Goal: Information Seeking & Learning: Learn about a topic

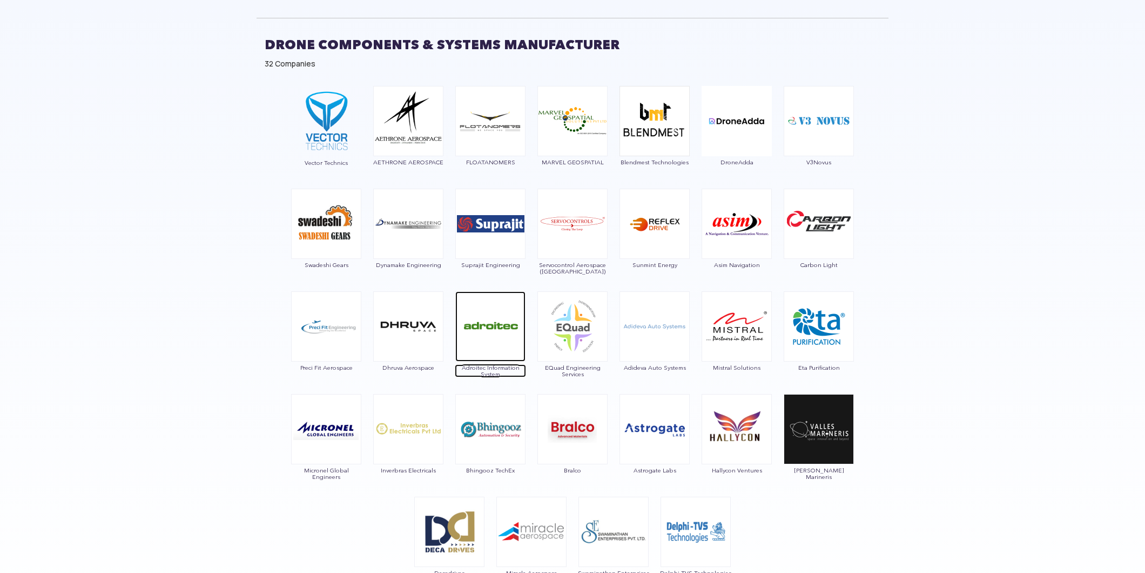
scroll to position [555, 0]
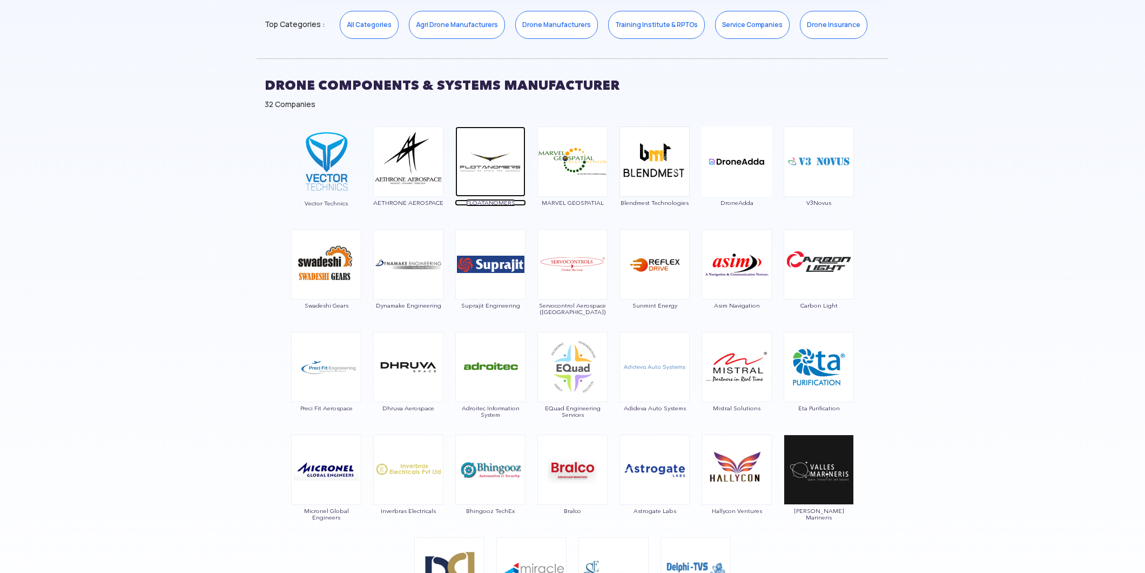
click at [492, 203] on span "FLOATANOMERS" at bounding box center [490, 202] width 71 height 6
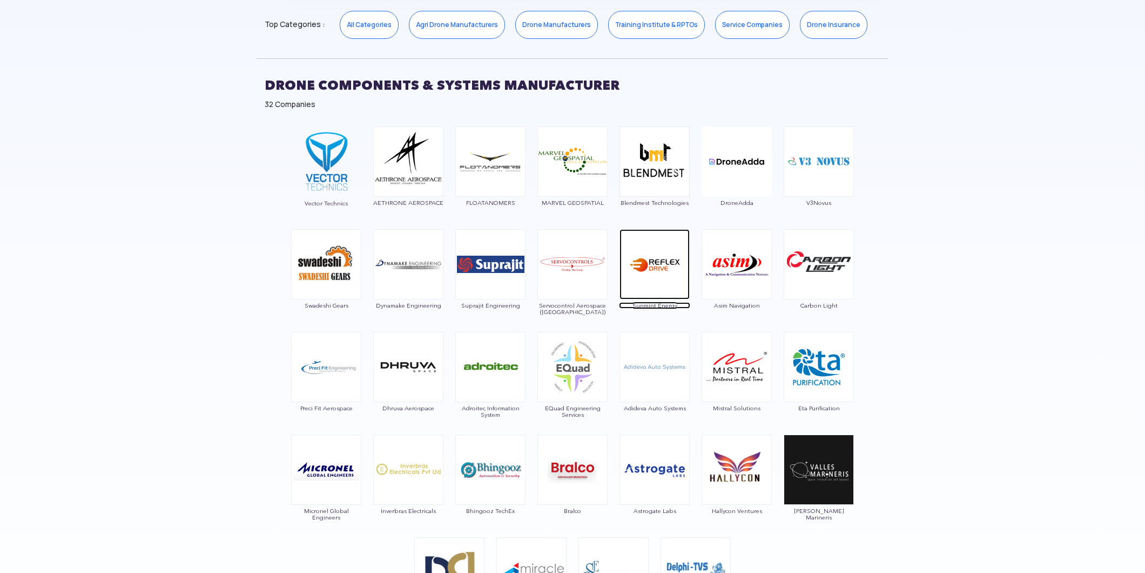
click at [651, 304] on span "Sunmint Energy" at bounding box center [654, 305] width 71 height 6
click at [492, 292] on img at bounding box center [490, 264] width 70 height 70
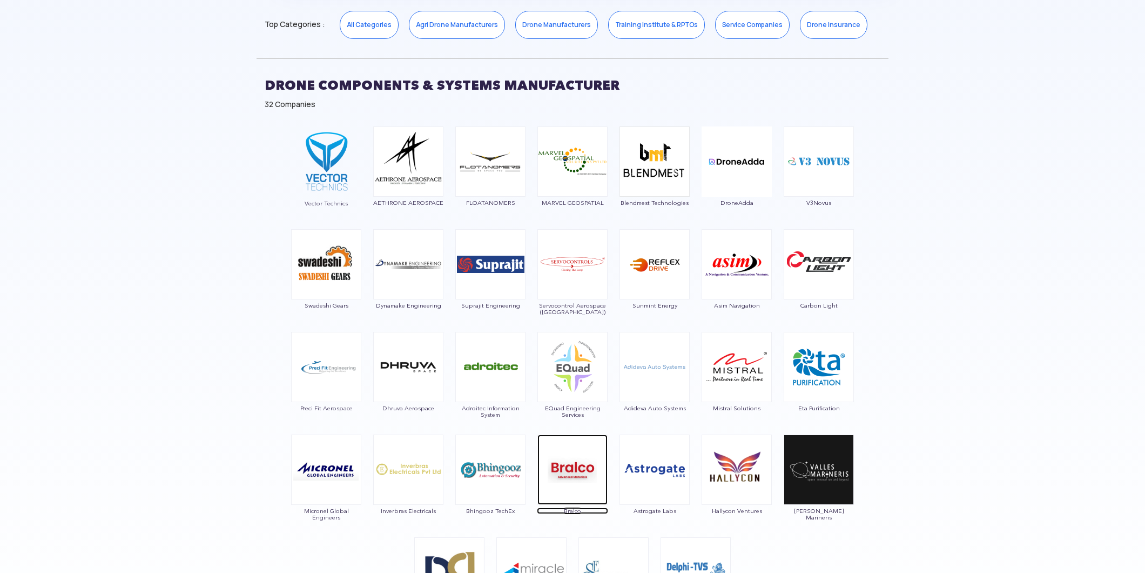
click at [574, 474] on img at bounding box center [573, 469] width 70 height 70
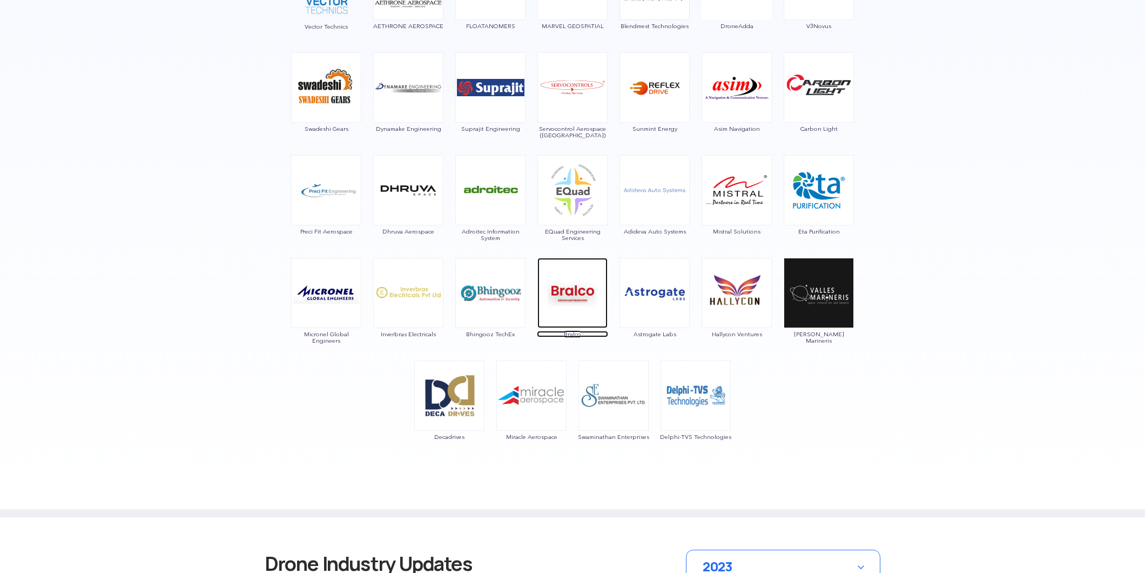
scroll to position [736, 0]
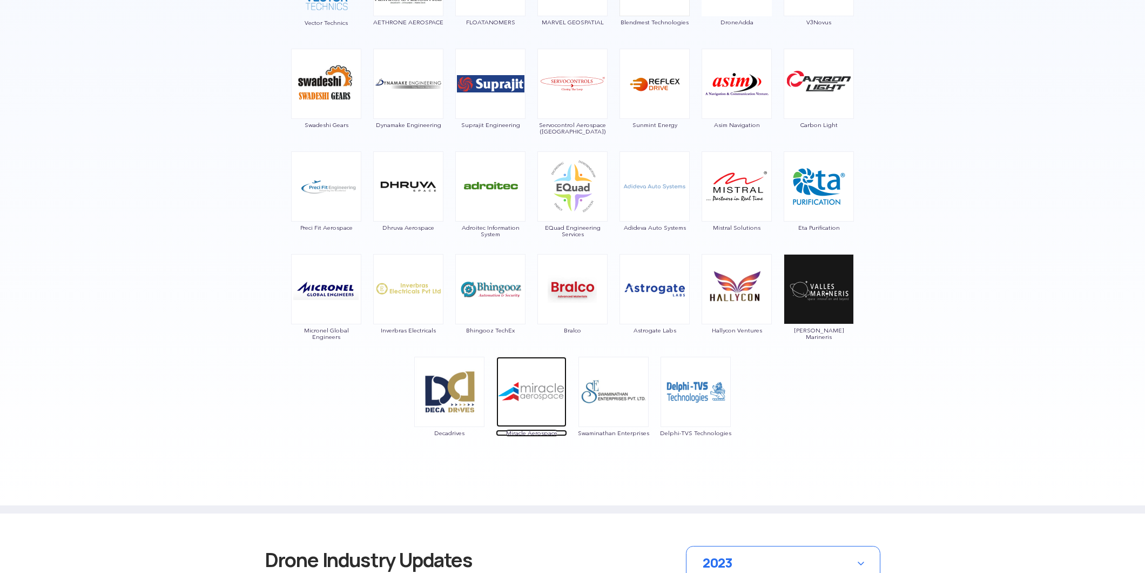
click at [518, 406] on img at bounding box center [532, 392] width 70 height 70
click at [690, 418] on img at bounding box center [696, 392] width 70 height 70
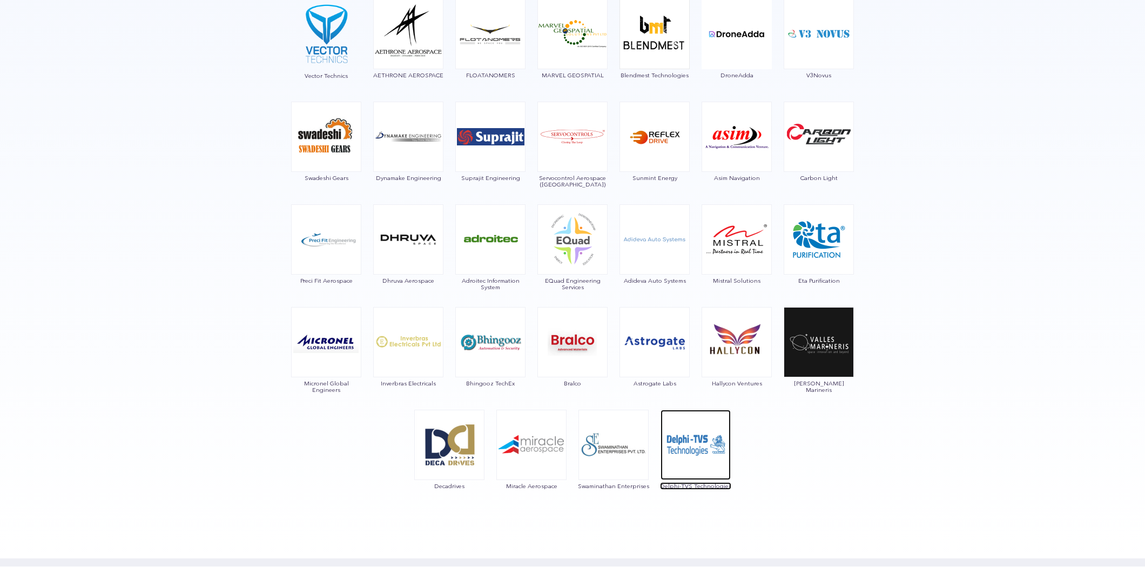
scroll to position [676, 0]
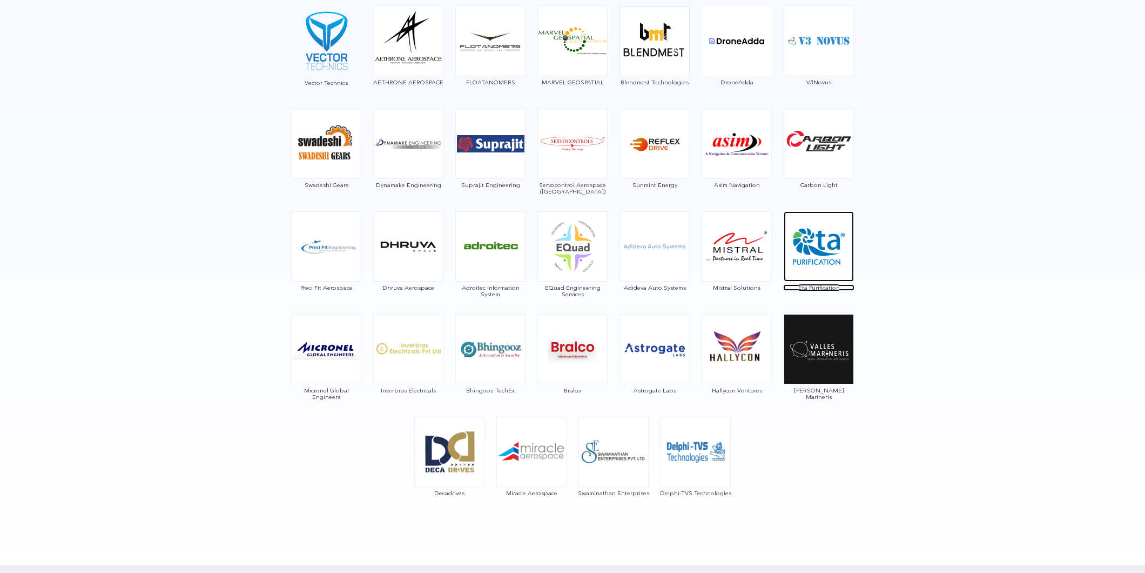
click at [823, 272] on img at bounding box center [819, 246] width 70 height 70
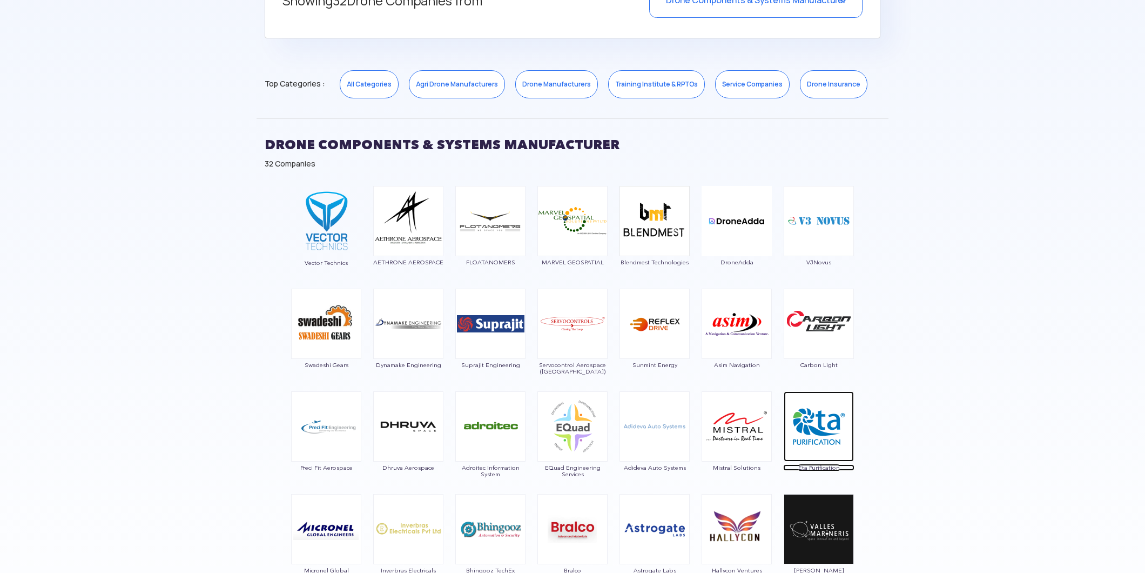
scroll to position [495, 0]
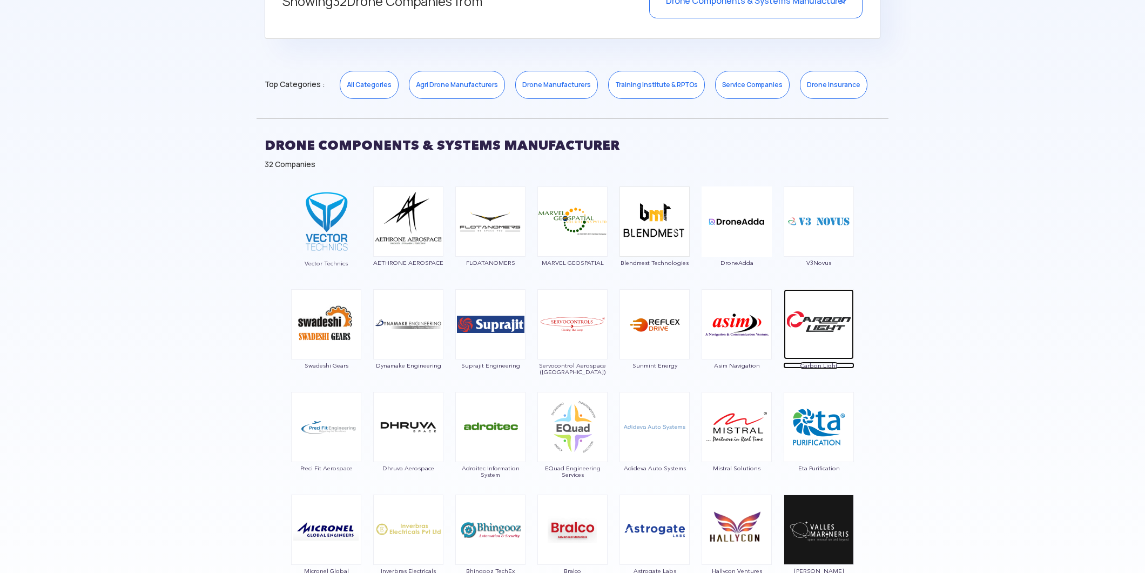
click at [813, 357] on img at bounding box center [819, 324] width 70 height 70
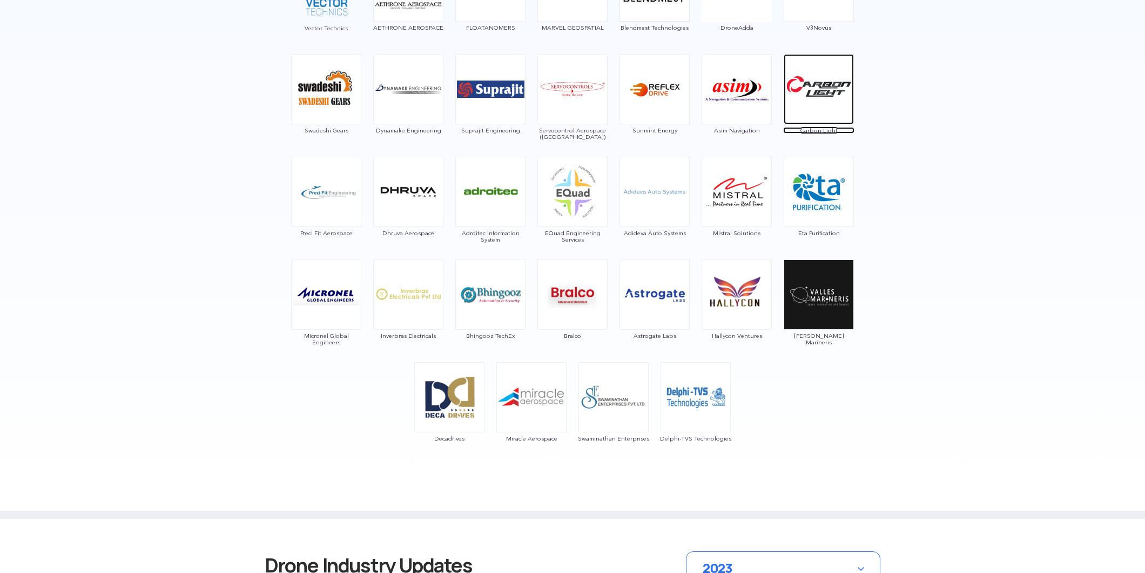
scroll to position [736, 0]
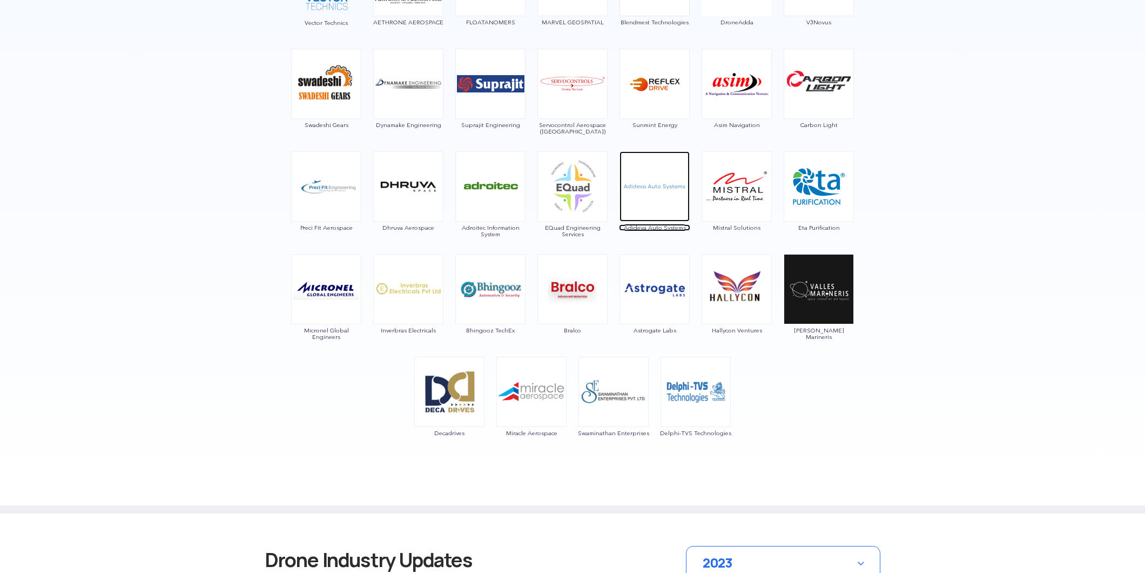
click at [641, 225] on span "Adideva Auto Systems" at bounding box center [654, 227] width 71 height 6
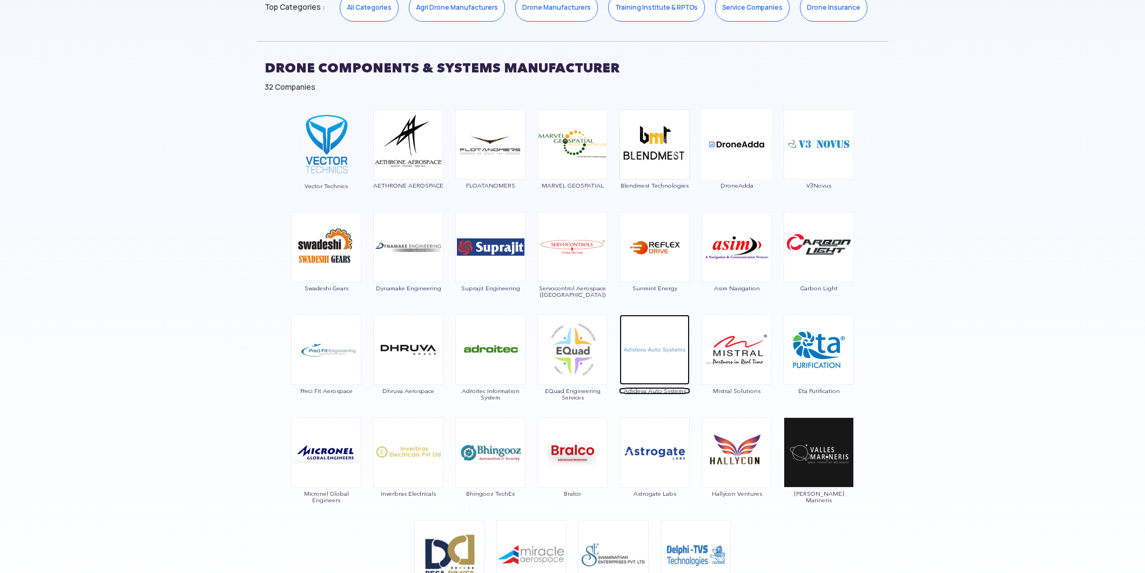
scroll to position [555, 0]
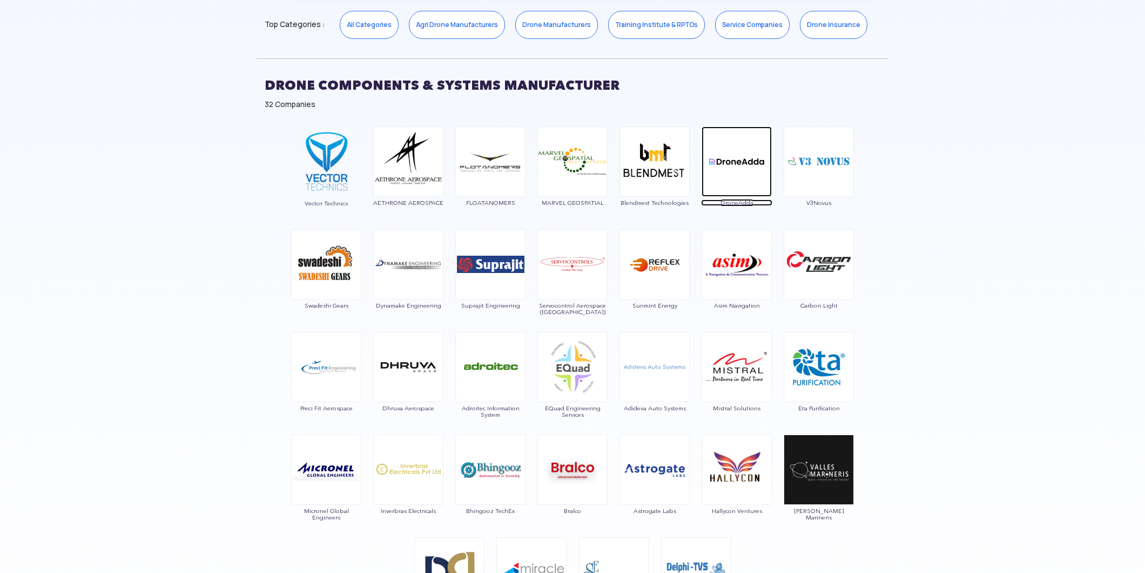
click at [728, 200] on span "DroneAdda" at bounding box center [736, 202] width 71 height 6
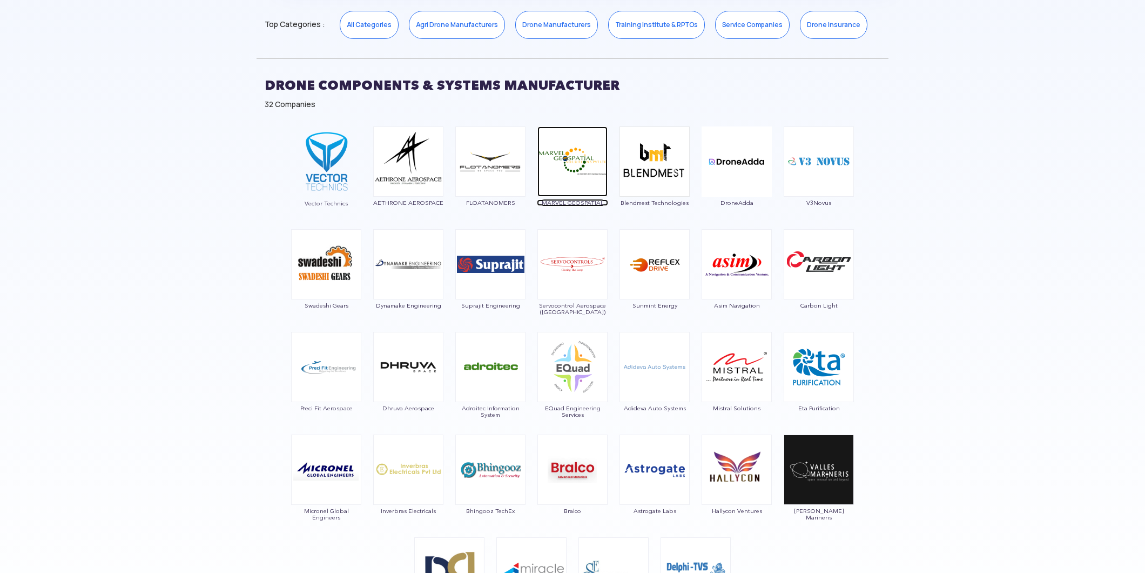
click at [584, 202] on span "MARVEL GEOSPATIAL" at bounding box center [572, 202] width 71 height 6
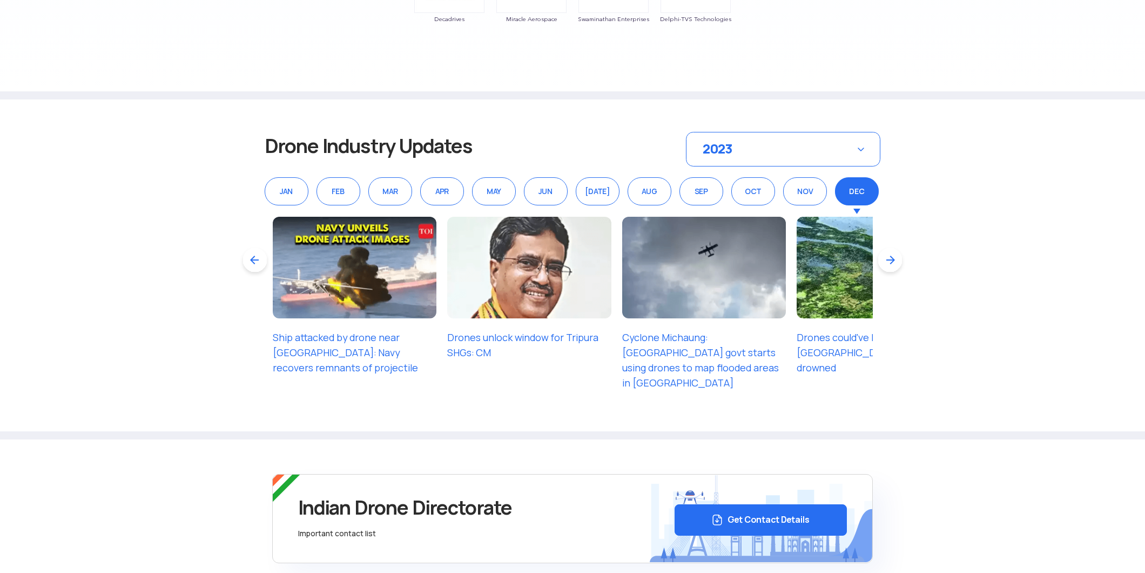
scroll to position [1156, 0]
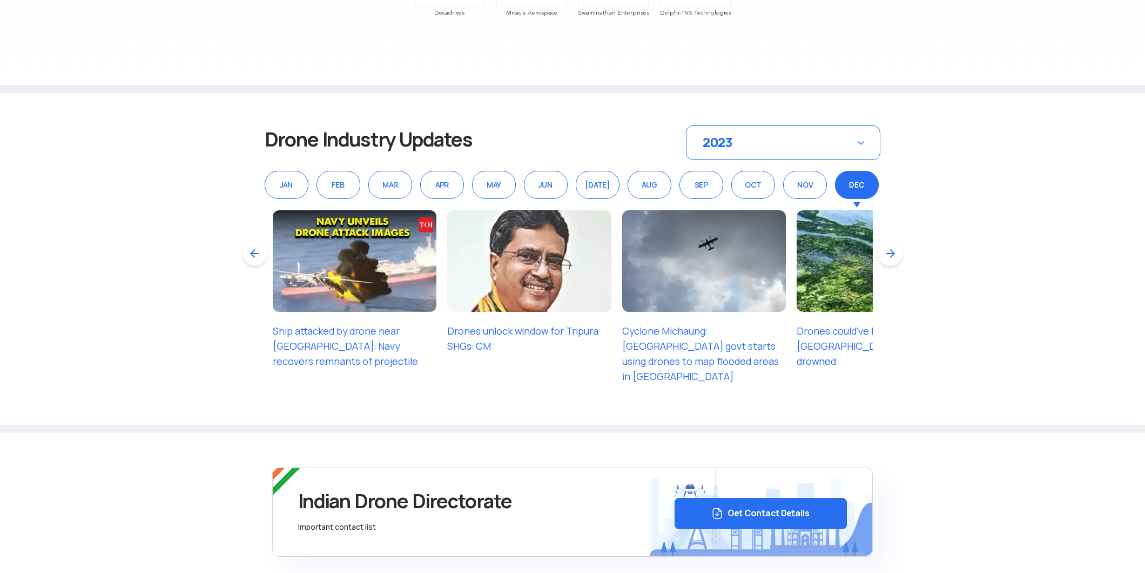
click at [865, 139] on div "2023" at bounding box center [783, 142] width 195 height 35
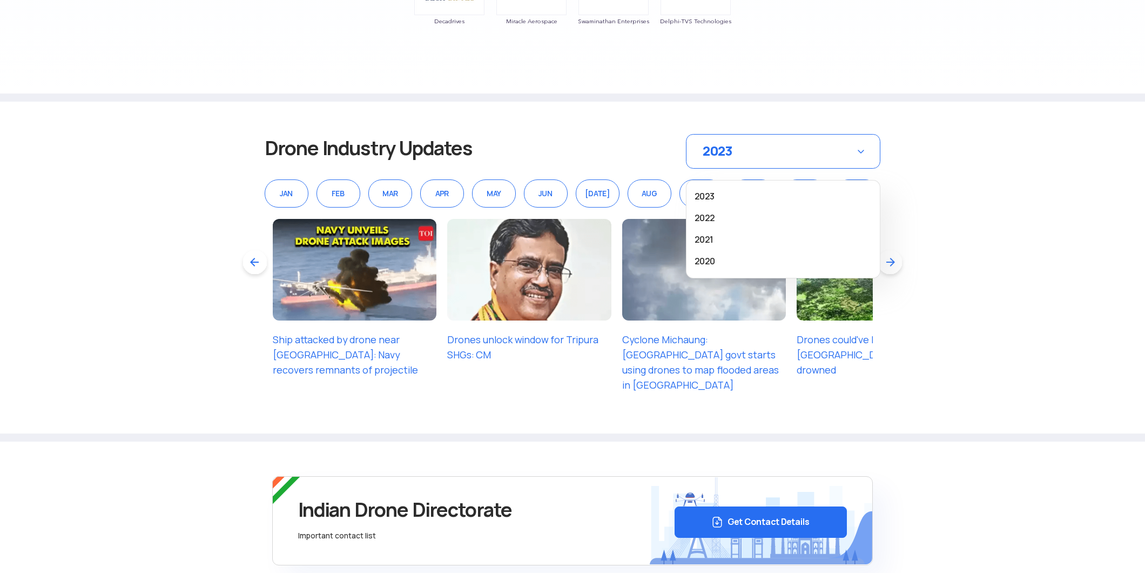
scroll to position [1396, 0]
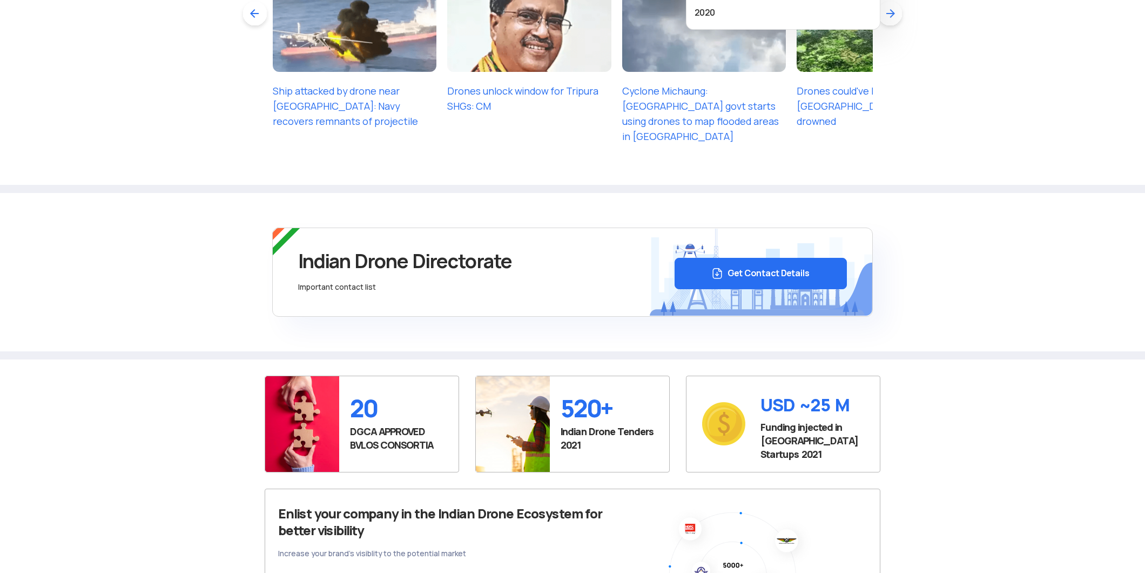
click at [922, 254] on section "Indian Drone Directorate Important contact list Get Contact Details" at bounding box center [572, 276] width 1145 height 166
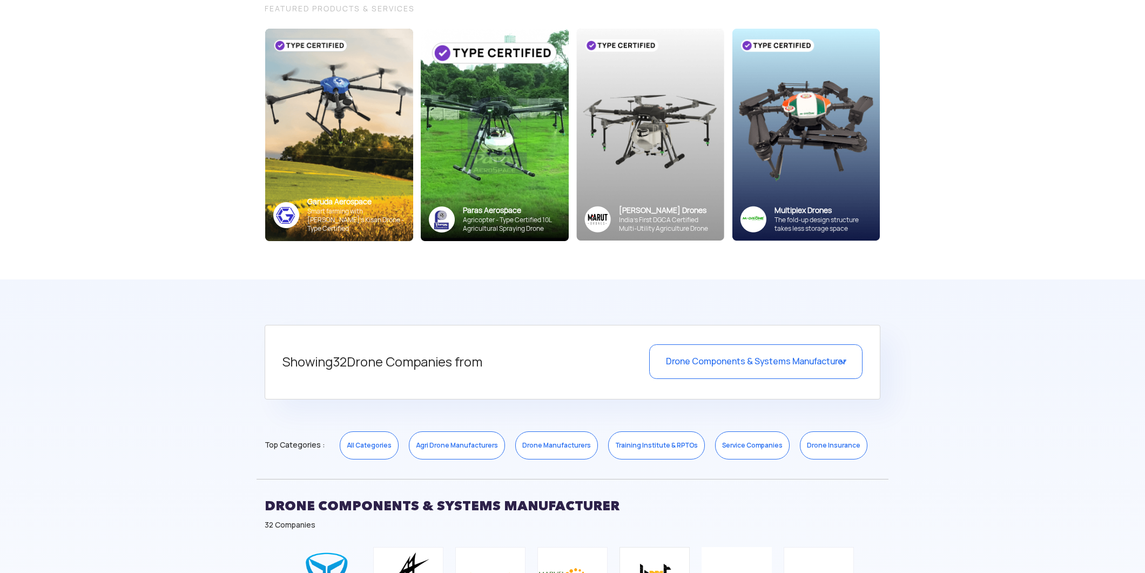
scroll to position [0, 0]
